Goal: Entertainment & Leisure: Consume media (video, audio)

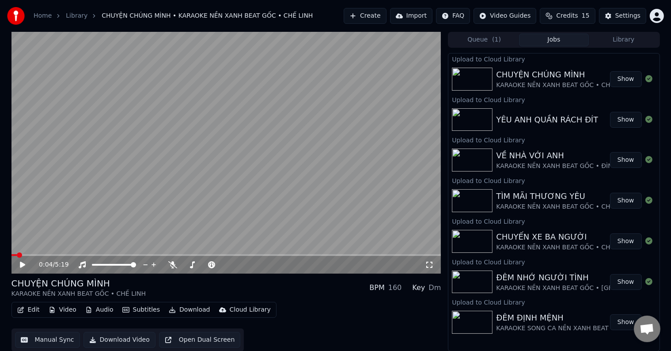
click at [628, 41] on button "Library" at bounding box center [624, 40] width 70 height 13
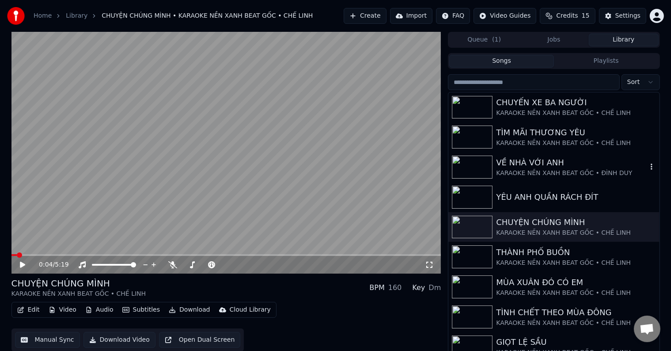
scroll to position [88, 0]
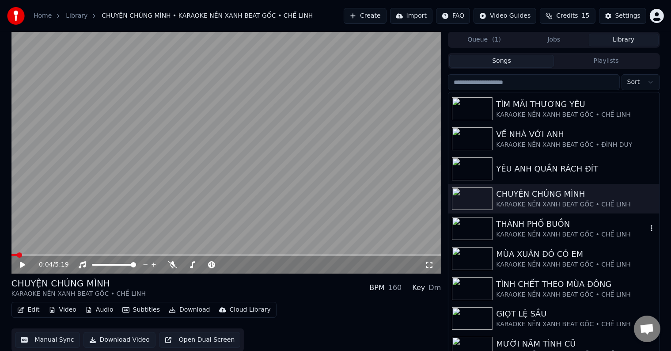
click at [536, 230] on div "KARAOKE NỀN XANH BEAT GỐC • CHẾ LINH" at bounding box center [571, 234] width 151 height 9
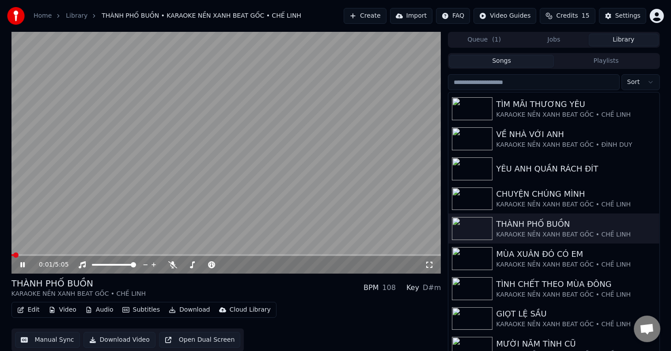
click at [230, 310] on div "Cloud Library" at bounding box center [250, 309] width 41 height 9
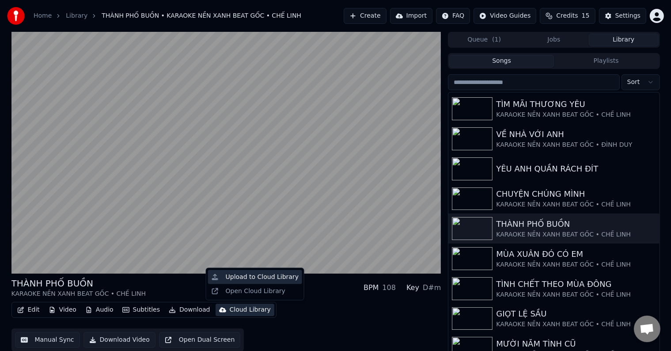
click at [249, 275] on div "Upload to Cloud Library" at bounding box center [262, 276] width 73 height 9
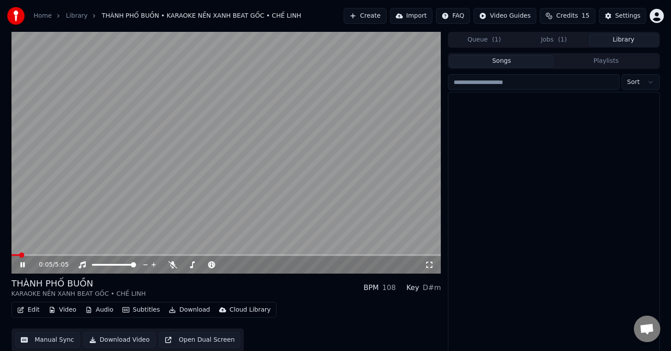
click at [627, 39] on button "Library" at bounding box center [624, 40] width 70 height 13
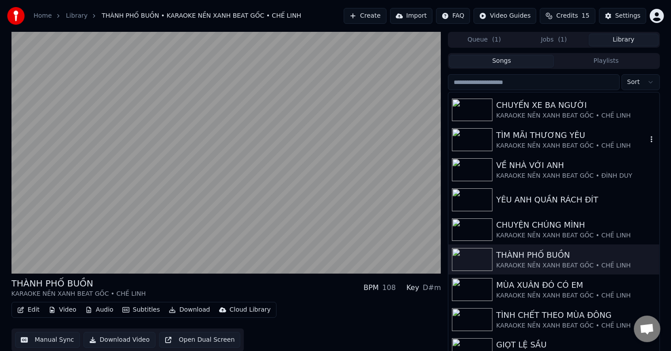
scroll to position [88, 0]
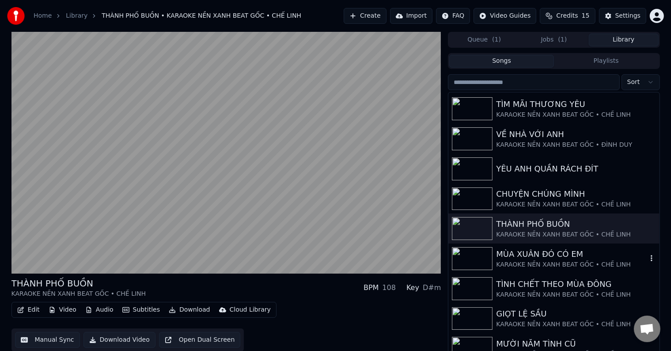
click at [535, 260] on div "KARAOKE NỀN XANH BEAT GỐC • CHẾ LINH" at bounding box center [571, 264] width 151 height 9
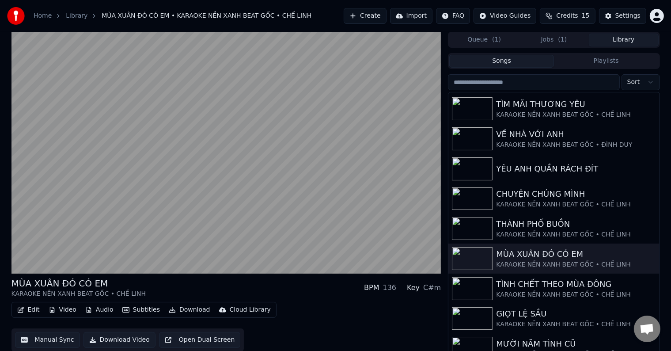
click at [237, 310] on div "Cloud Library" at bounding box center [250, 309] width 41 height 9
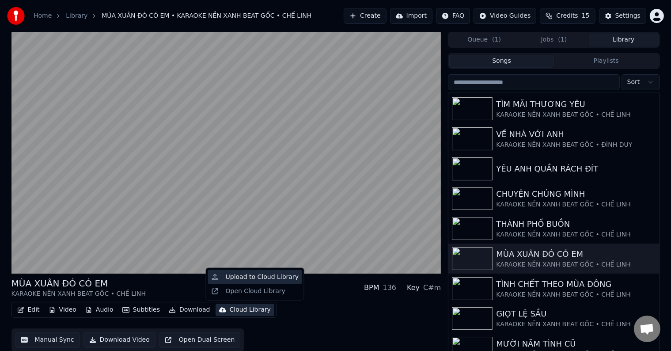
click at [257, 277] on div "Upload to Cloud Library" at bounding box center [262, 276] width 73 height 9
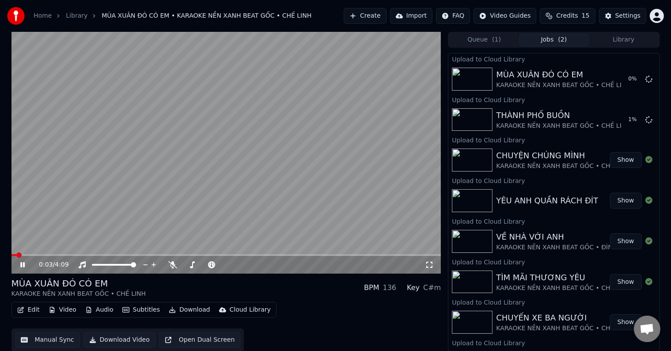
click at [622, 36] on button "Library" at bounding box center [624, 40] width 70 height 13
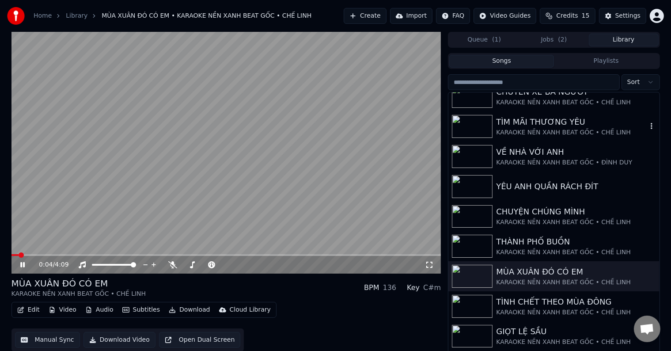
scroll to position [132, 0]
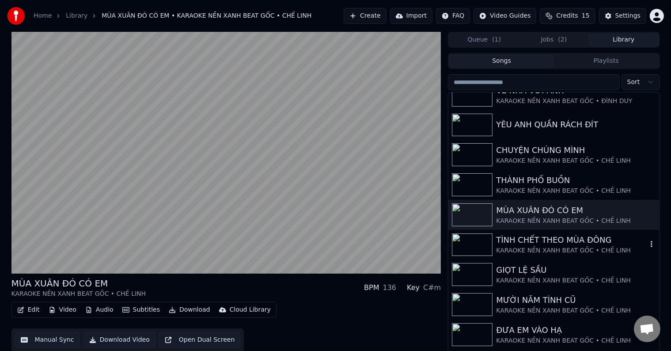
click at [556, 244] on div "TÌNH CHẾT THEO MÙA ĐÔNG" at bounding box center [571, 240] width 151 height 12
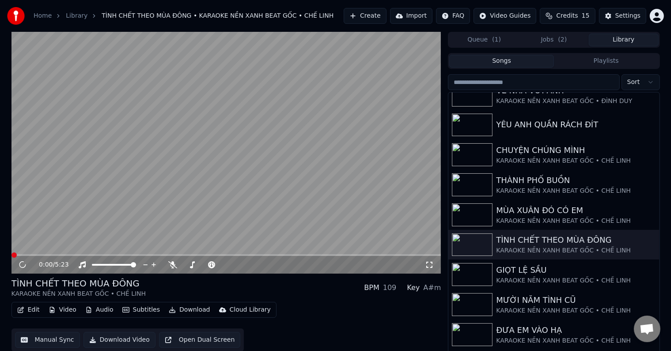
click at [235, 310] on div "Cloud Library" at bounding box center [250, 309] width 41 height 9
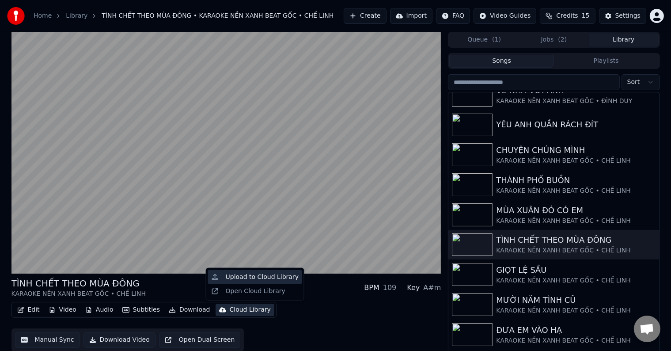
click at [249, 277] on div "Upload to Cloud Library" at bounding box center [262, 276] width 73 height 9
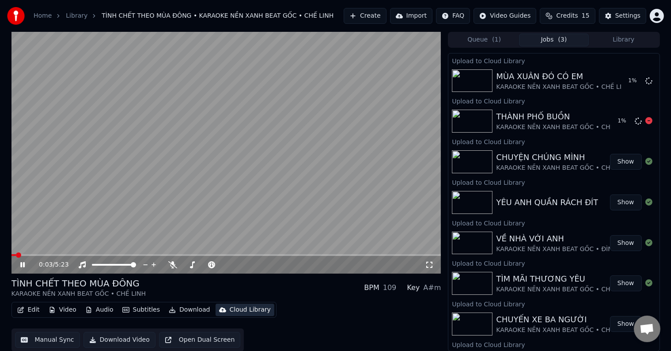
scroll to position [44, 0]
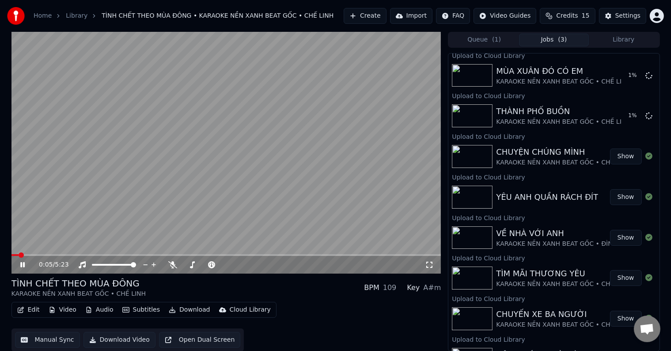
click at [629, 40] on button "Library" at bounding box center [624, 40] width 70 height 13
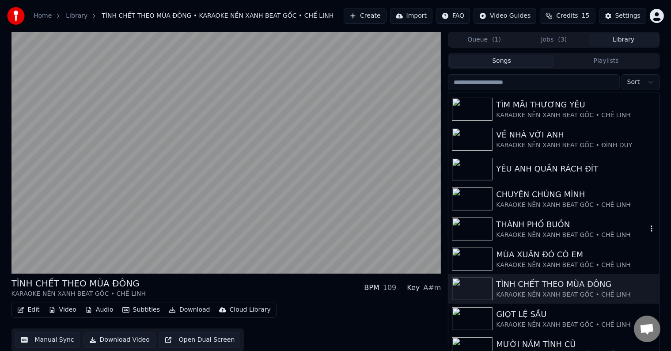
scroll to position [132, 0]
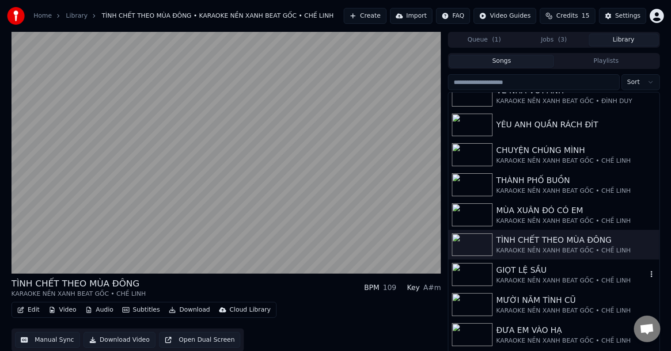
click at [538, 275] on div "GIỌT LỆ SẦU" at bounding box center [571, 270] width 151 height 12
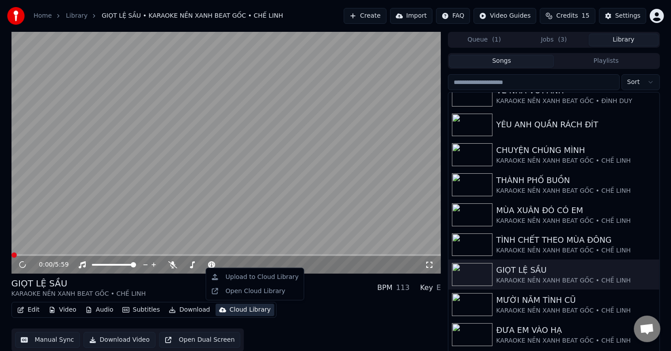
click at [245, 311] on div "Cloud Library" at bounding box center [250, 309] width 41 height 9
click at [258, 278] on div "Upload to Cloud Library" at bounding box center [262, 276] width 73 height 9
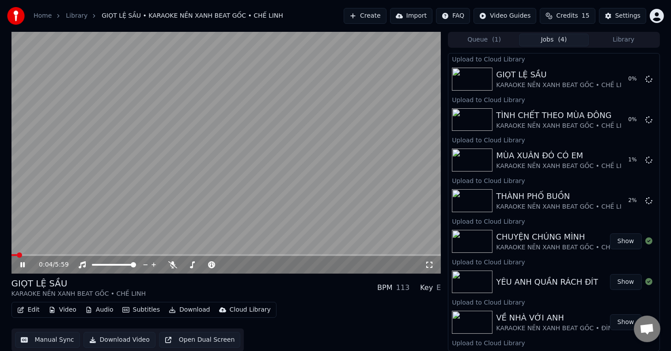
click at [19, 263] on icon at bounding box center [29, 264] width 21 height 7
